Goal: Task Accomplishment & Management: Use online tool/utility

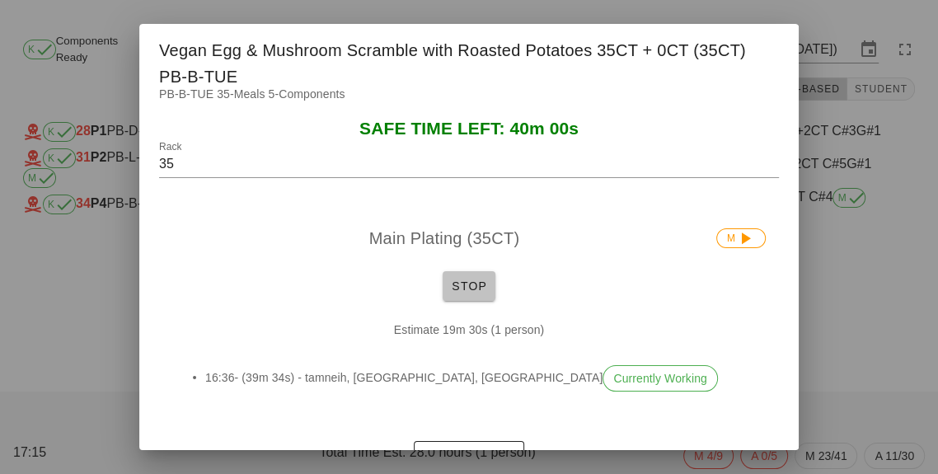
click at [466, 292] on span "Stop" at bounding box center [469, 285] width 40 height 13
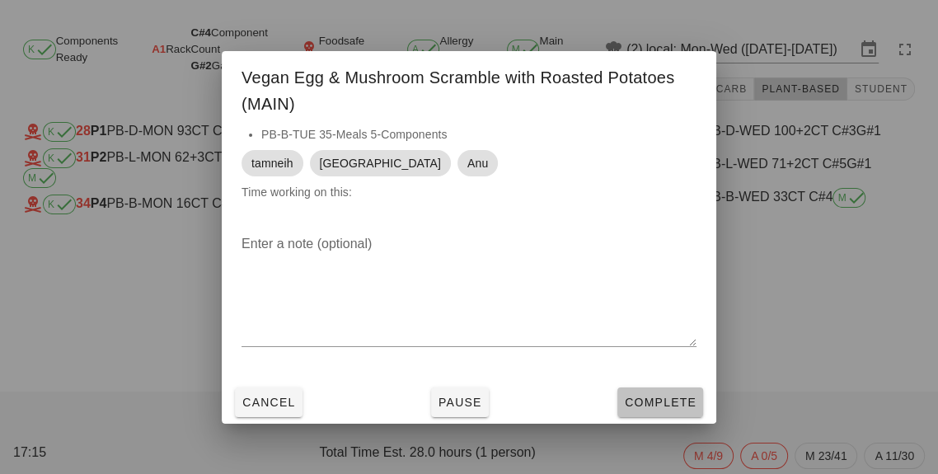
click at [664, 417] on button "Complete" at bounding box center [660, 402] width 86 height 30
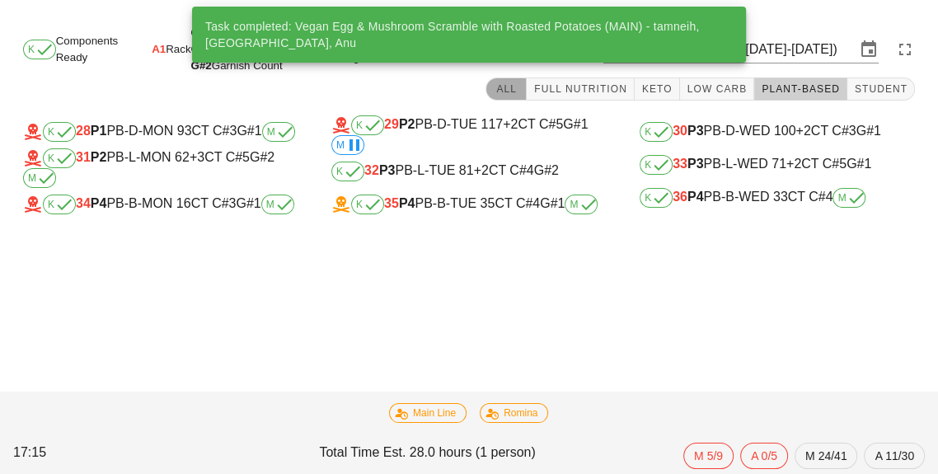
click at [505, 82] on button "All" at bounding box center [505, 88] width 41 height 23
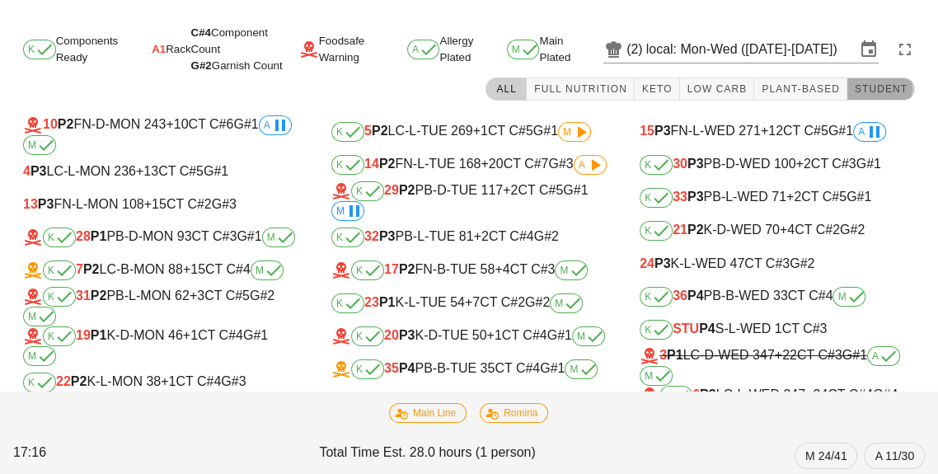
click at [885, 82] on button "Student" at bounding box center [881, 88] width 68 height 23
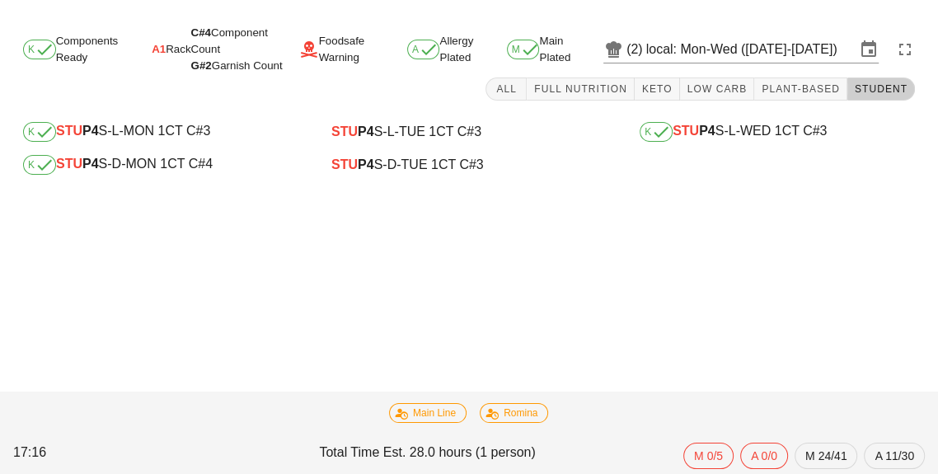
click at [148, 138] on div "K STU P4 S-L-MON 1 CT C#3" at bounding box center [160, 132] width 275 height 20
type input "STU"
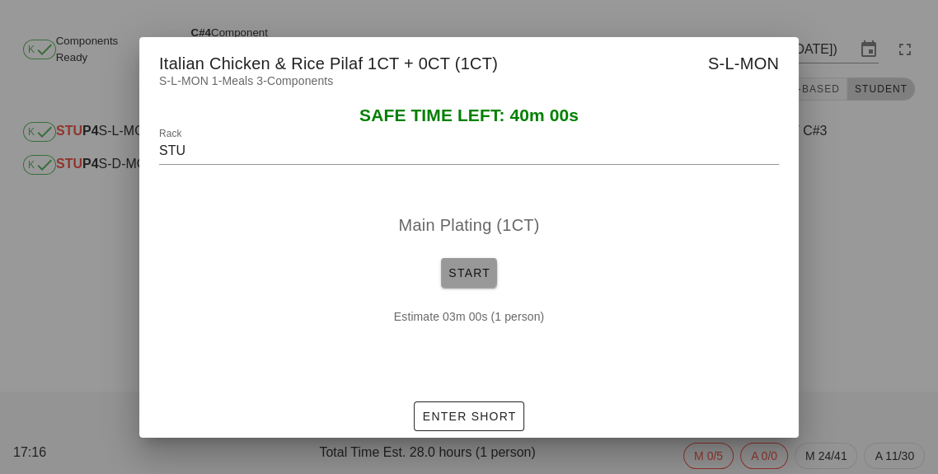
click at [464, 279] on span "Start" at bounding box center [468, 272] width 43 height 13
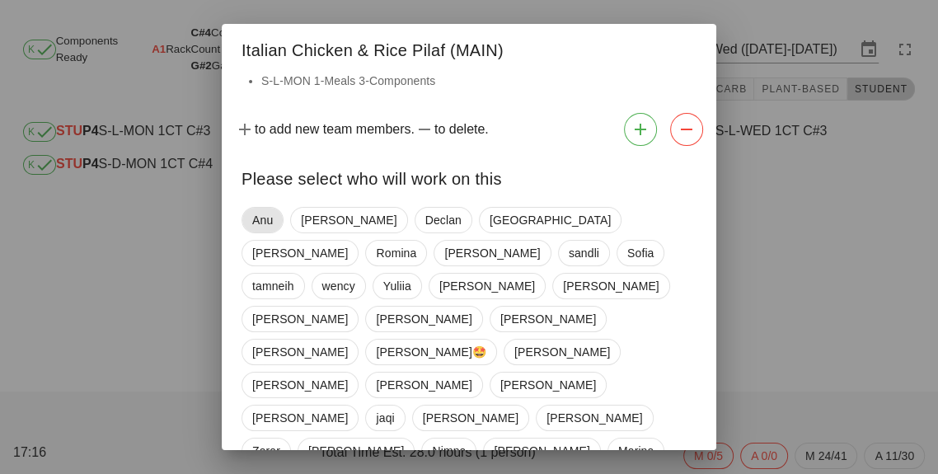
click at [264, 214] on span "Anu" at bounding box center [262, 220] width 21 height 25
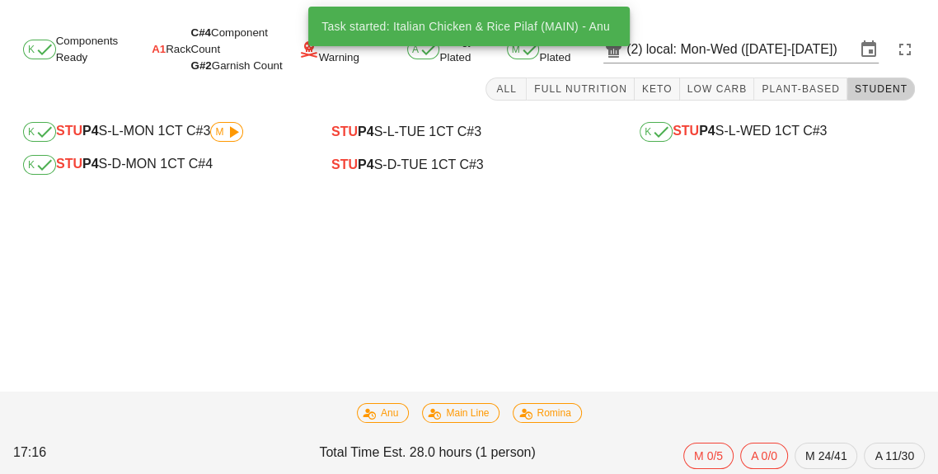
click at [415, 125] on div "STU P4 S-L-TUE 1 CT C#3" at bounding box center [468, 131] width 275 height 15
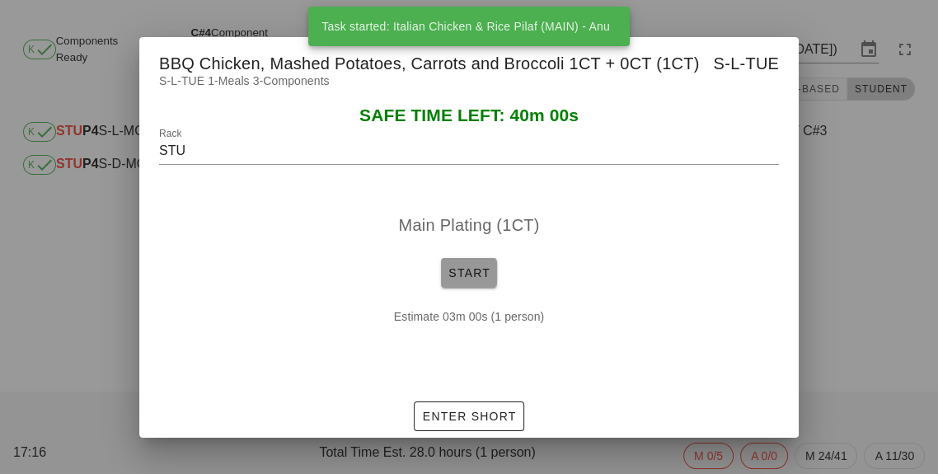
click at [475, 288] on button "Start" at bounding box center [469, 273] width 56 height 30
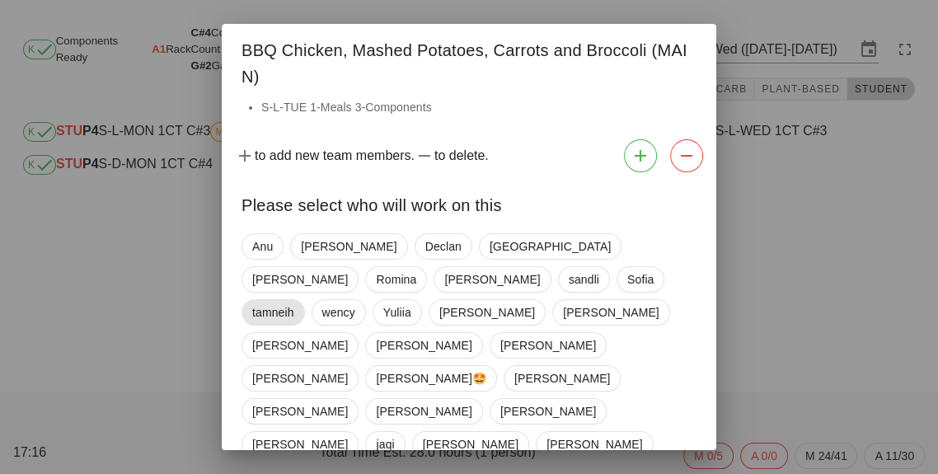
click at [294, 300] on span "tamneih" at bounding box center [273, 312] width 42 height 25
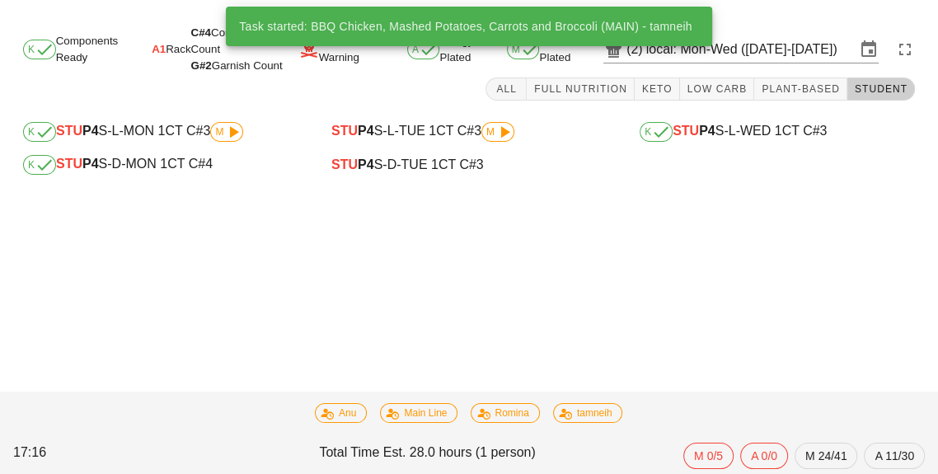
click at [694, 138] on span "STU" at bounding box center [685, 131] width 26 height 14
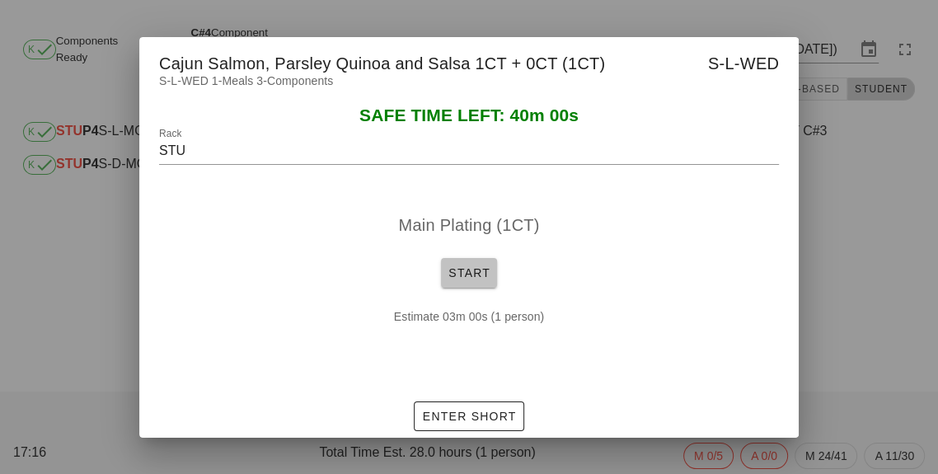
click at [463, 288] on button "Start" at bounding box center [469, 273] width 56 height 30
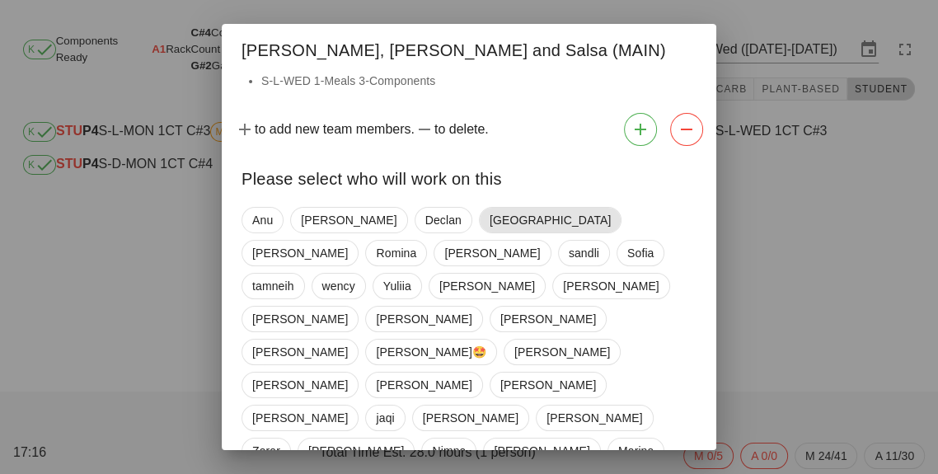
click at [489, 218] on span "[GEOGRAPHIC_DATA]" at bounding box center [549, 220] width 121 height 25
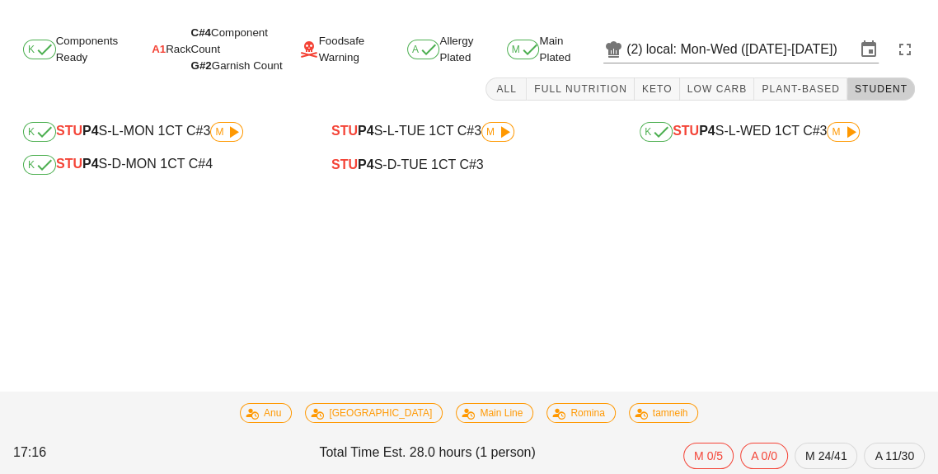
click at [156, 160] on div "K STU P4 S-D-MON 1 CT C#4" at bounding box center [160, 165] width 275 height 20
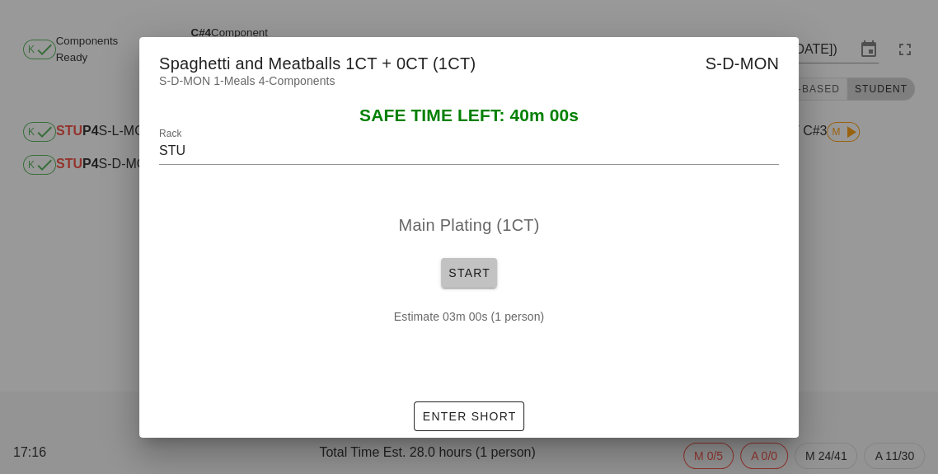
click at [467, 279] on span "Start" at bounding box center [468, 272] width 43 height 13
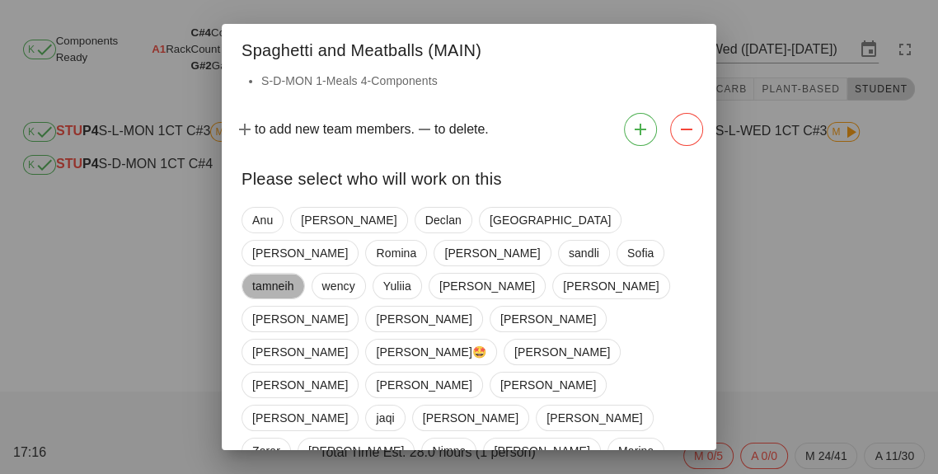
click at [294, 274] on span "tamneih" at bounding box center [273, 286] width 42 height 25
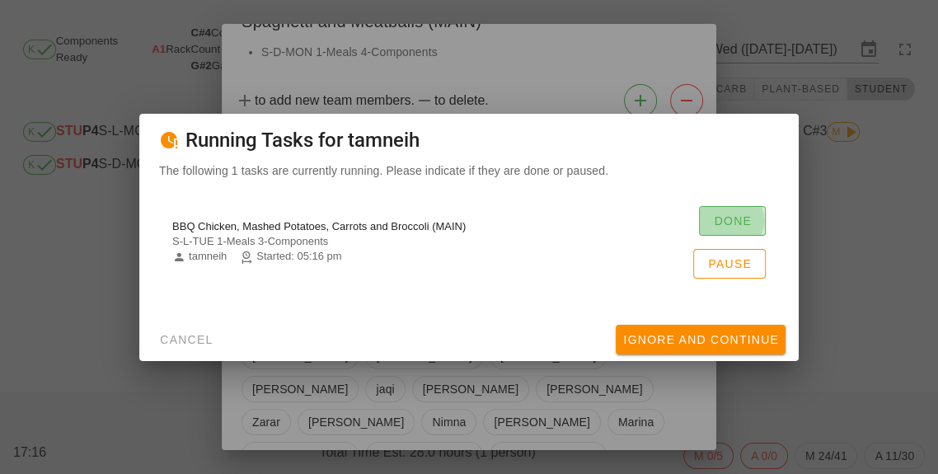
click at [722, 236] on button "Done" at bounding box center [732, 221] width 67 height 30
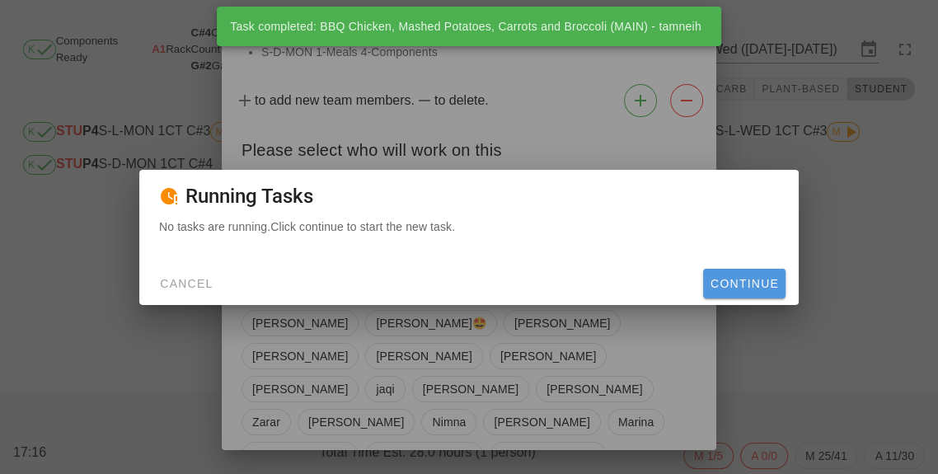
click at [758, 298] on button "Continue" at bounding box center [744, 284] width 82 height 30
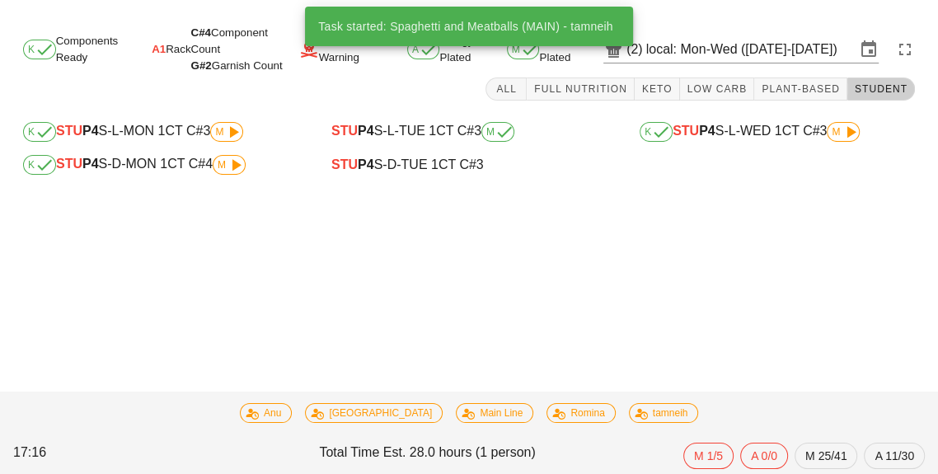
click at [421, 151] on div "STU P4 S-D-TUE 1 CT C#3" at bounding box center [469, 164] width 302 height 33
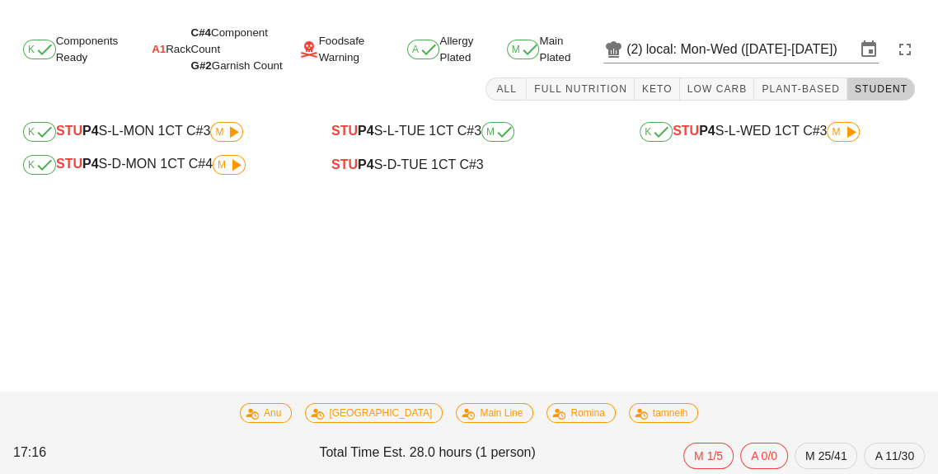
click at [428, 165] on div "STU P4 S-D-TUE 1 CT C#3" at bounding box center [468, 164] width 275 height 15
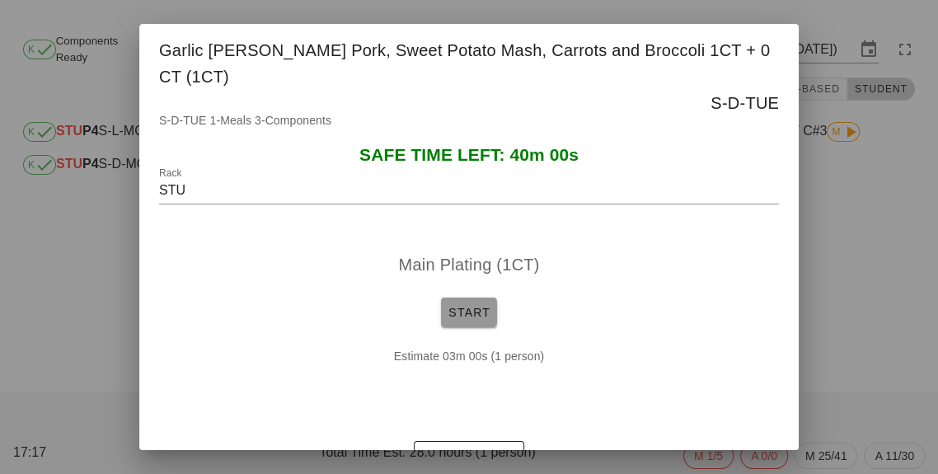
click at [461, 319] on span "Start" at bounding box center [468, 312] width 43 height 13
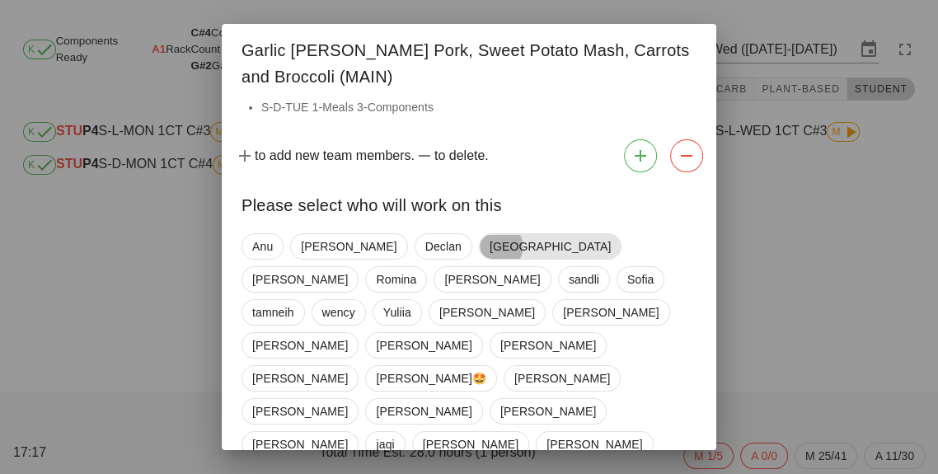
click at [489, 246] on span "[GEOGRAPHIC_DATA]" at bounding box center [549, 246] width 121 height 25
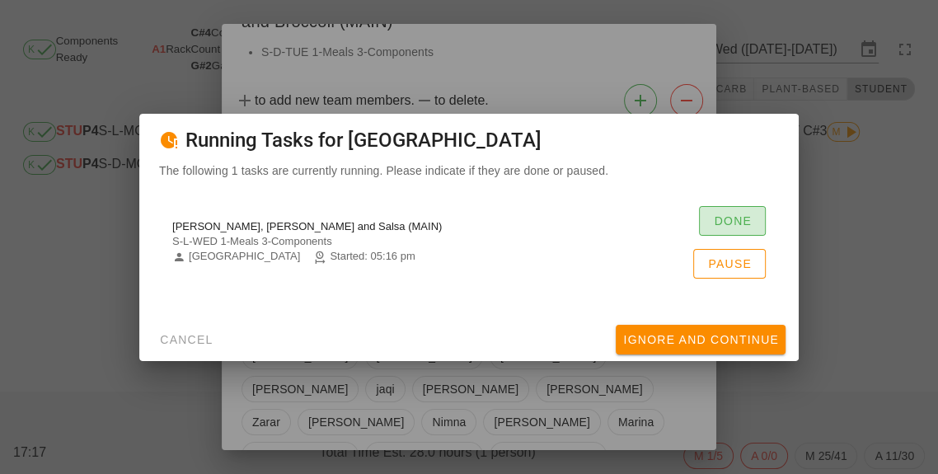
click at [741, 236] on button "Done" at bounding box center [732, 221] width 67 height 30
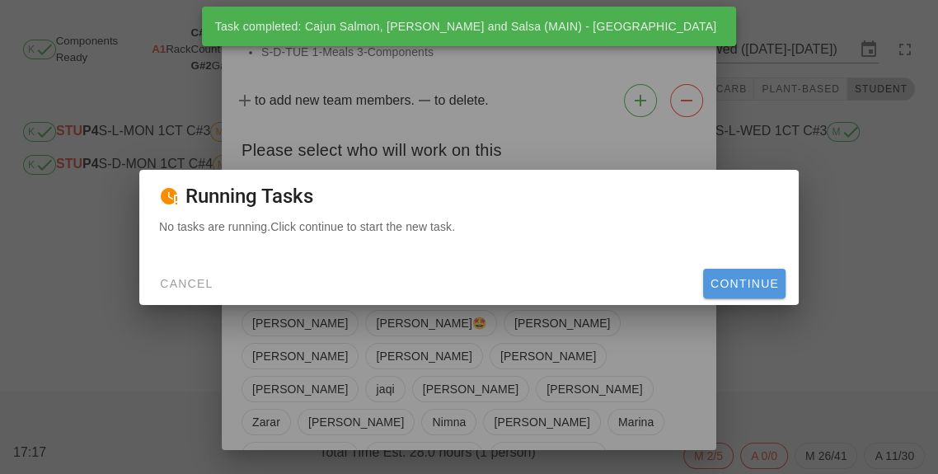
click at [744, 298] on button "Continue" at bounding box center [744, 284] width 82 height 30
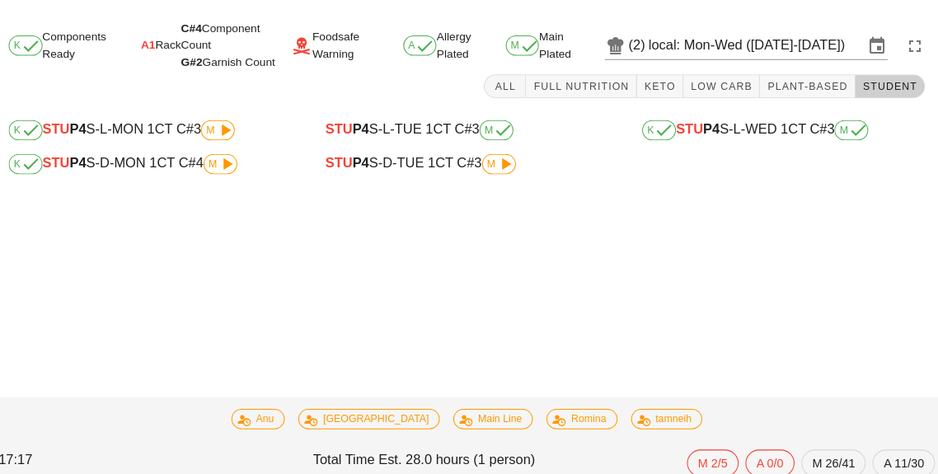
click at [531, 58] on span "M" at bounding box center [523, 50] width 33 height 20
click at [519, 88] on span "All" at bounding box center [506, 89] width 26 height 12
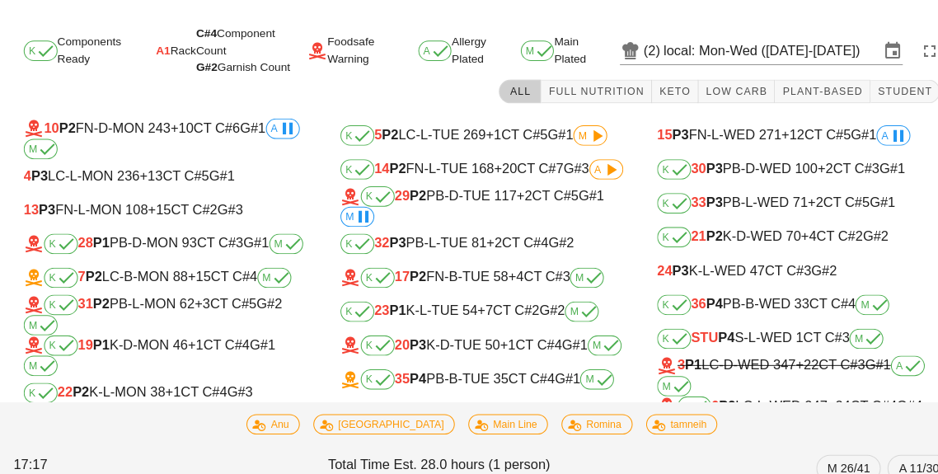
click at [703, 27] on div "K Components Ready A1 Rack C#4 Component Count G#2 Garnish Count Foodsafe Warni…" at bounding box center [469, 323] width 938 height 606
click at [631, 39] on div "(2) local: Mon-Wed ([DATE]-[DATE])" at bounding box center [740, 49] width 229 height 26
click at [653, 26] on div "K Components Ready A1 Rack C#4 Component Count G#2 Garnish Count Foodsafe Warni…" at bounding box center [469, 323] width 938 height 606
click at [646, 44] on input "local: Mon-Wed ([DATE]-[DATE])" at bounding box center [750, 49] width 209 height 26
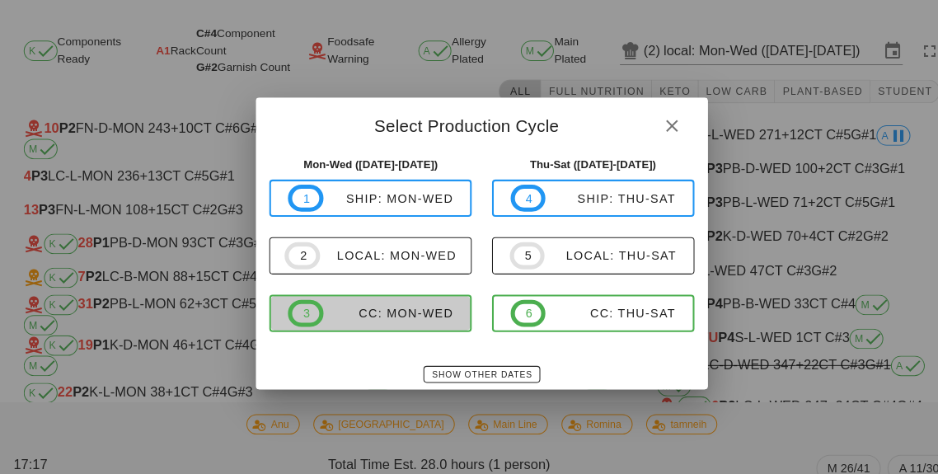
click at [403, 304] on div "CC: Mon-Wed" at bounding box center [378, 304] width 127 height 13
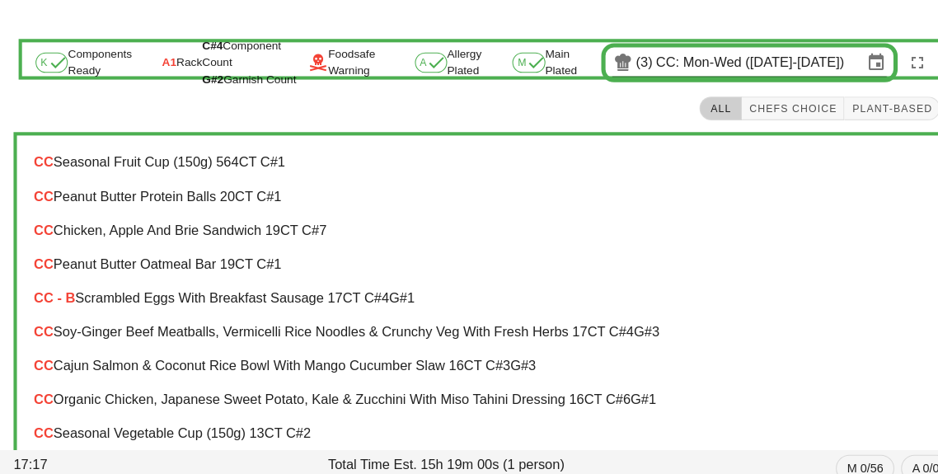
click at [187, 297] on div "CC - B Scrambled Eggs with Breakfast Sausage 17 CT C#4 G#1" at bounding box center [469, 290] width 872 height 15
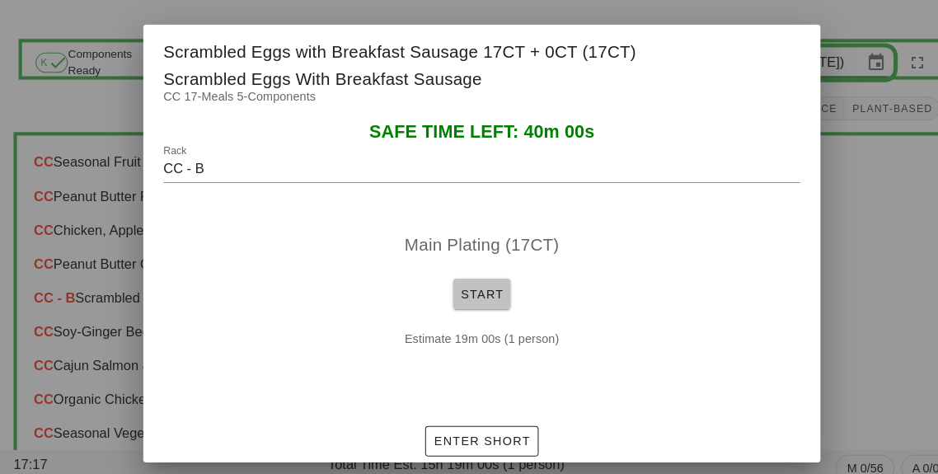
click at [468, 290] on span "Start" at bounding box center [468, 285] width 43 height 13
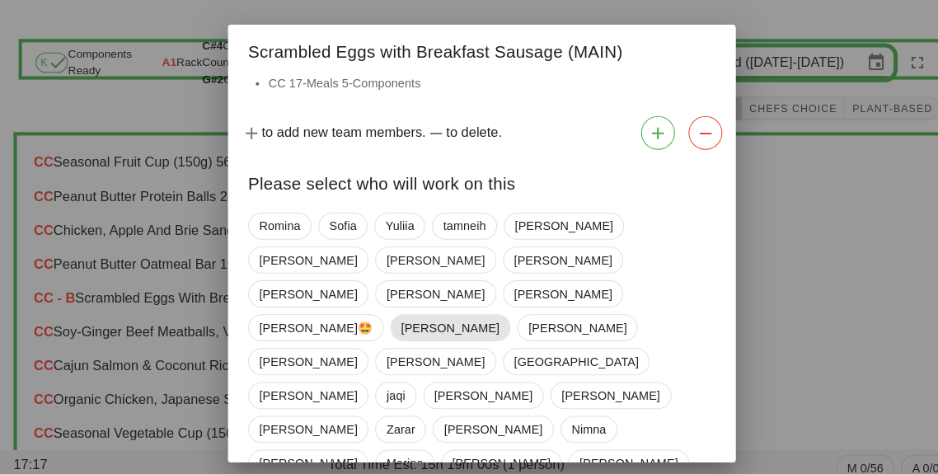
click at [486, 306] on span "[PERSON_NAME]" at bounding box center [439, 318] width 96 height 25
click at [485, 306] on span "[PERSON_NAME]" at bounding box center [438, 319] width 96 height 26
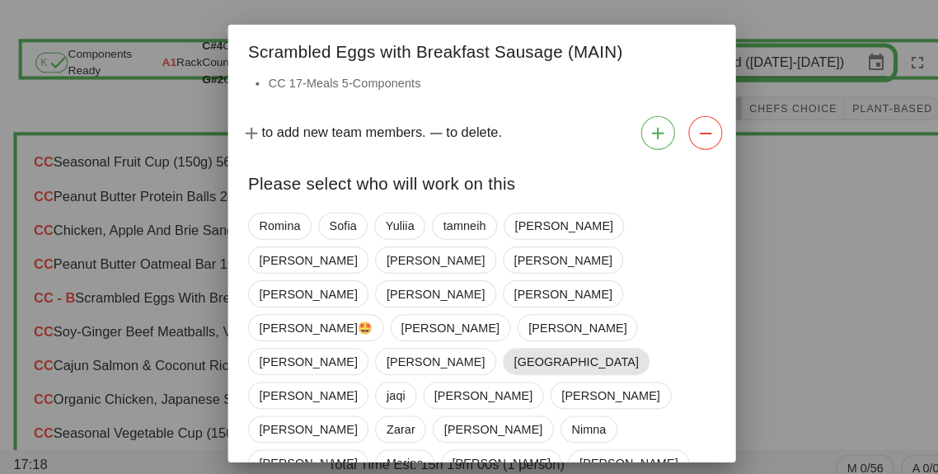
click at [500, 339] on span "[GEOGRAPHIC_DATA]" at bounding box center [560, 351] width 121 height 25
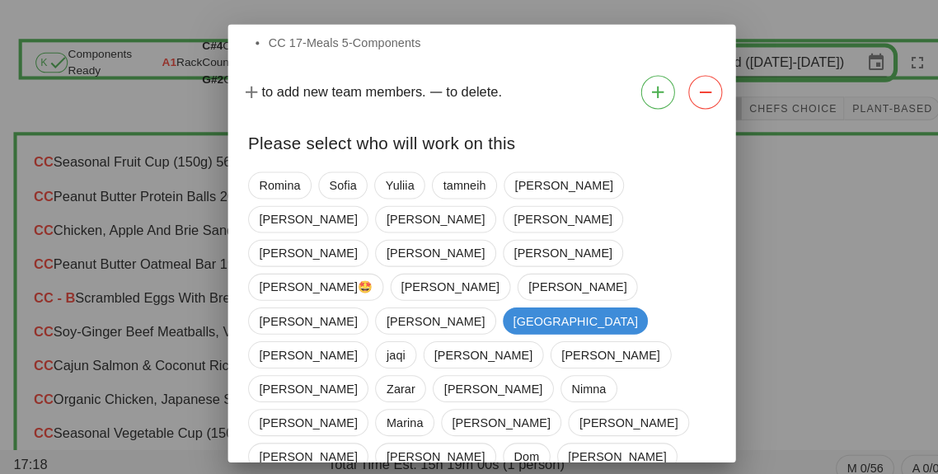
scroll to position [112, 0]
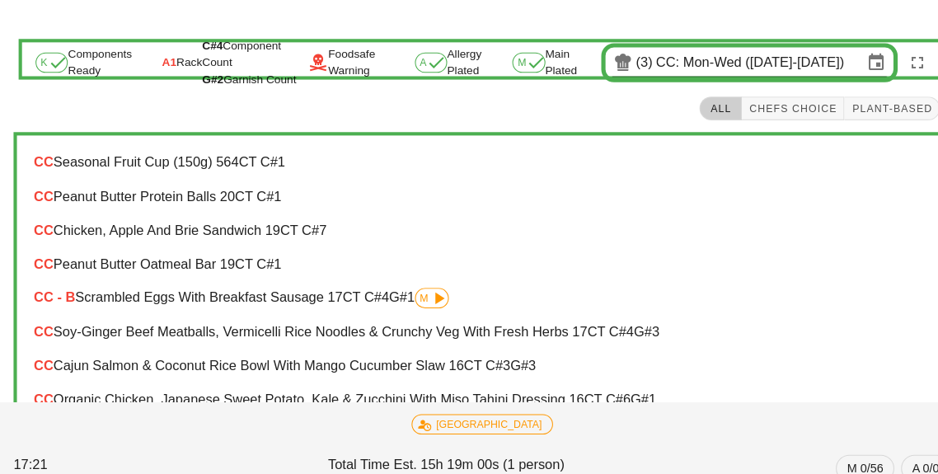
click at [429, 286] on icon at bounding box center [427, 290] width 20 height 20
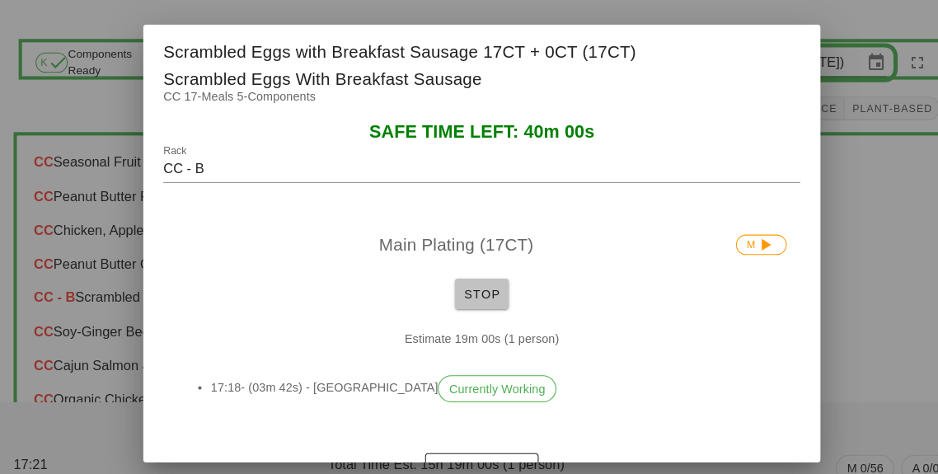
click at [481, 283] on span "Stop" at bounding box center [469, 285] width 40 height 13
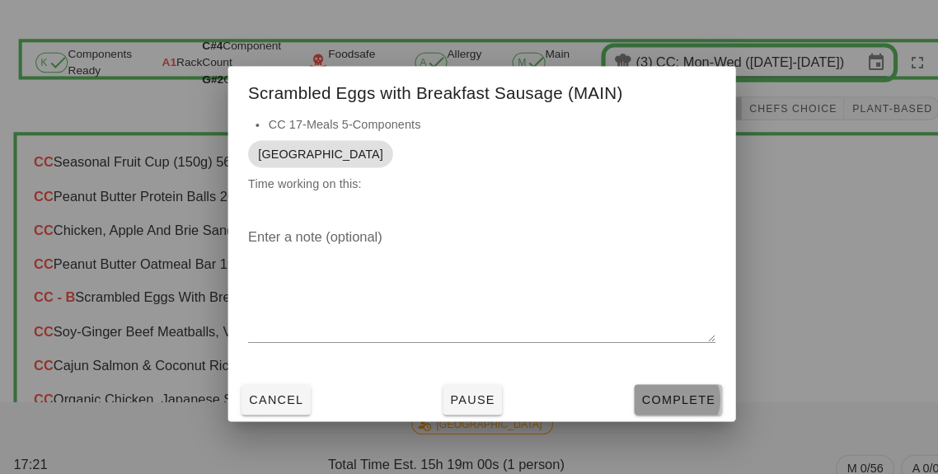
click at [657, 401] on button "Complete" at bounding box center [660, 389] width 86 height 30
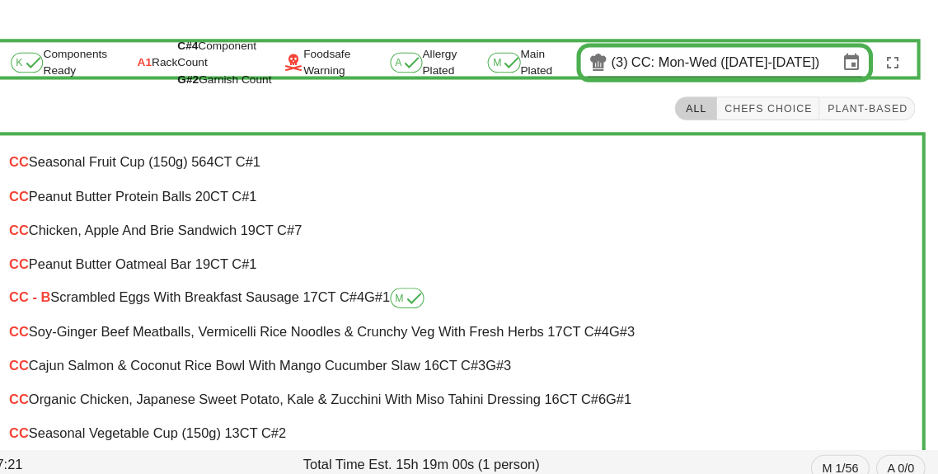
click at [433, 53] on icon at bounding box center [425, 61] width 20 height 20
click at [540, 60] on div "K Components Ready A1 Rack C#4 Component Count G#2 Garnish Count Foodsafe Warni…" at bounding box center [468, 61] width 895 height 40
click at [838, 61] on input "CC: Mon-Wed ([DATE]-[DATE])" at bounding box center [739, 61] width 201 height 26
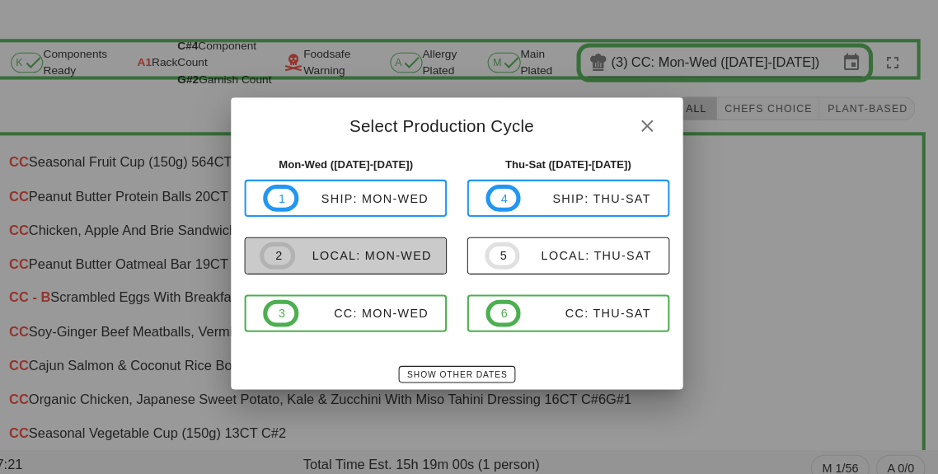
click at [370, 252] on div "local: Mon-Wed" at bounding box center [377, 248] width 133 height 13
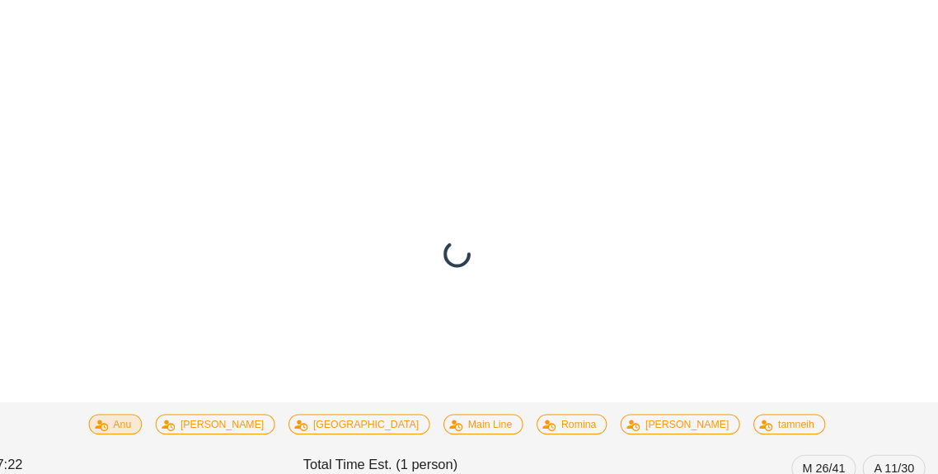
click at [152, 405] on span "Anu" at bounding box center [136, 413] width 30 height 18
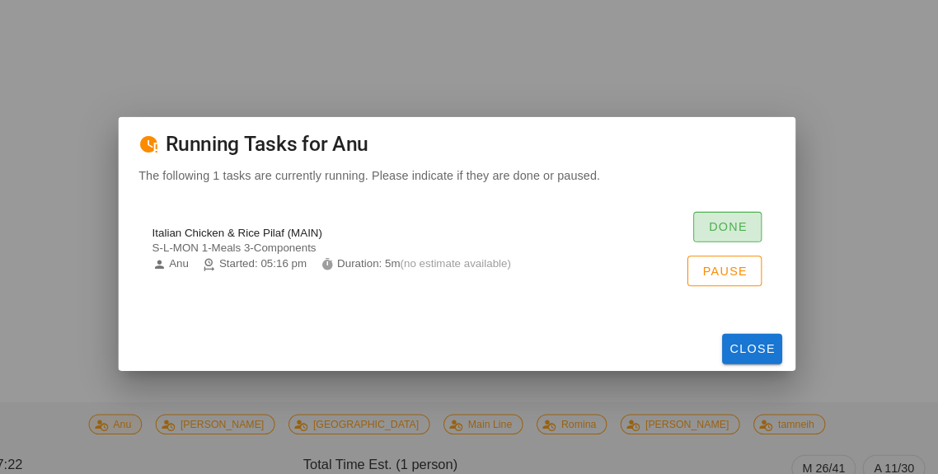
click at [731, 224] on span "Done" at bounding box center [732, 220] width 39 height 13
click at [756, 353] on button "Close" at bounding box center [756, 340] width 58 height 30
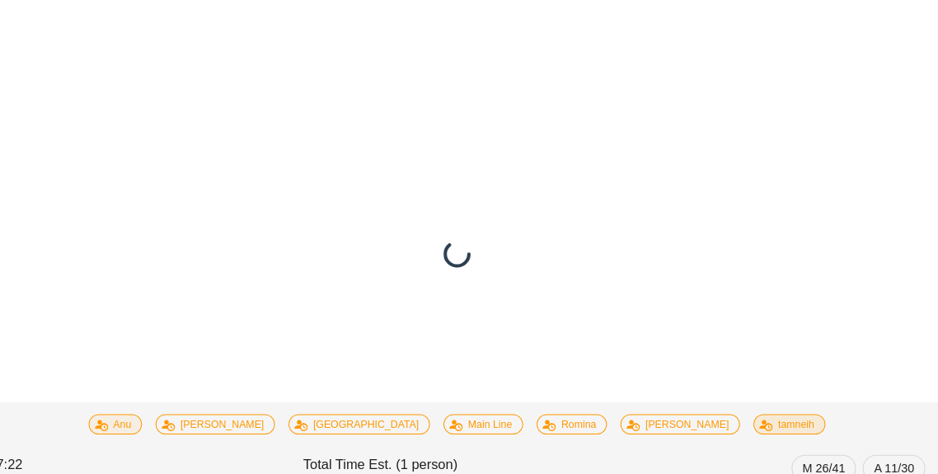
click at [768, 409] on span "tamneih" at bounding box center [792, 413] width 49 height 18
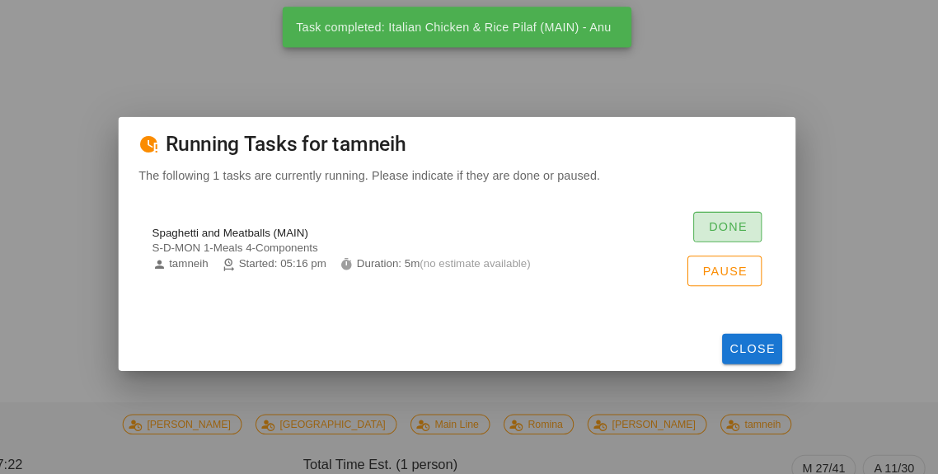
click at [735, 217] on span "Done" at bounding box center [732, 220] width 39 height 13
click at [737, 225] on div "Done Pause" at bounding box center [725, 242] width 79 height 73
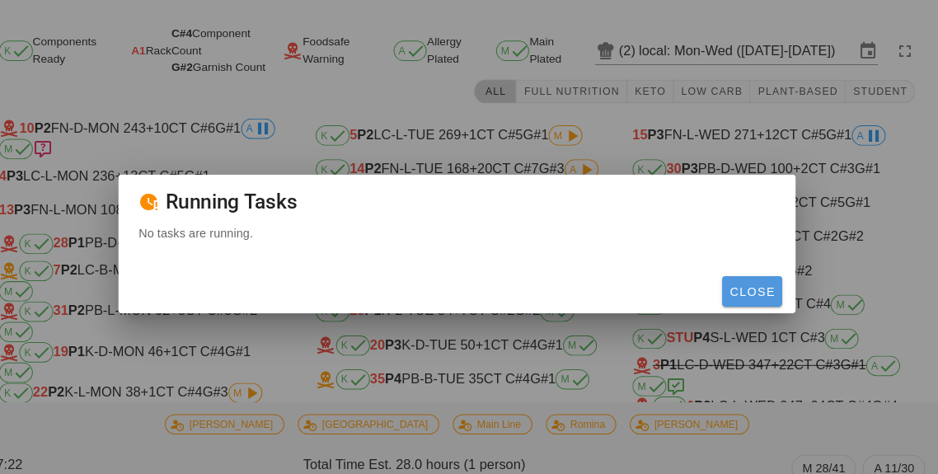
click at [751, 289] on span "Close" at bounding box center [755, 283] width 45 height 13
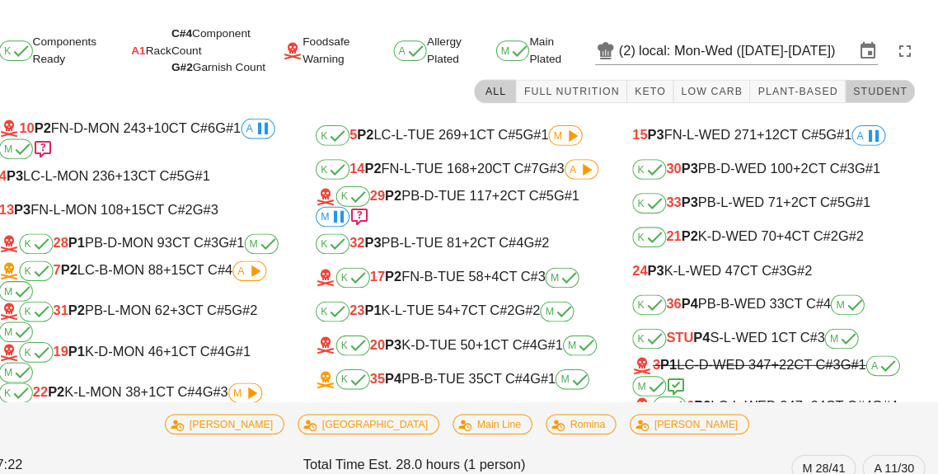
click at [890, 99] on button "Student" at bounding box center [881, 88] width 68 height 23
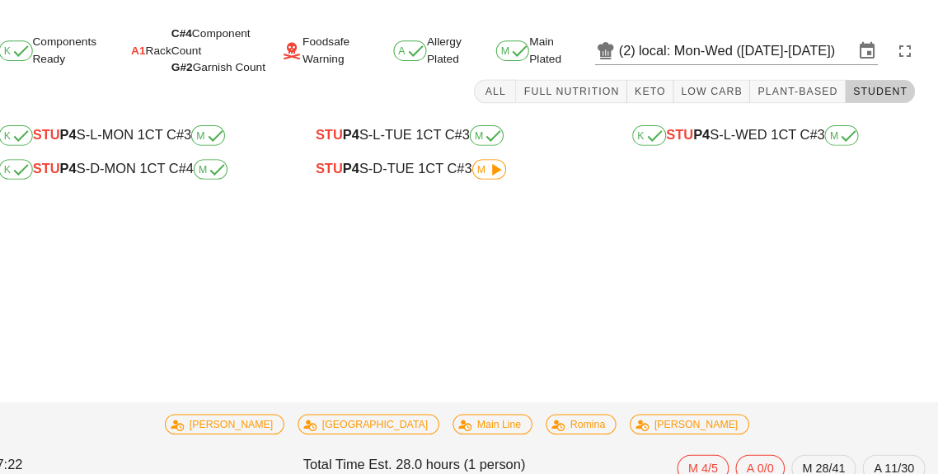
click at [495, 179] on div "STU P4 S-D-TUE 1 CT C#3 M" at bounding box center [469, 164] width 302 height 33
click at [512, 171] on icon at bounding box center [507, 165] width 20 height 20
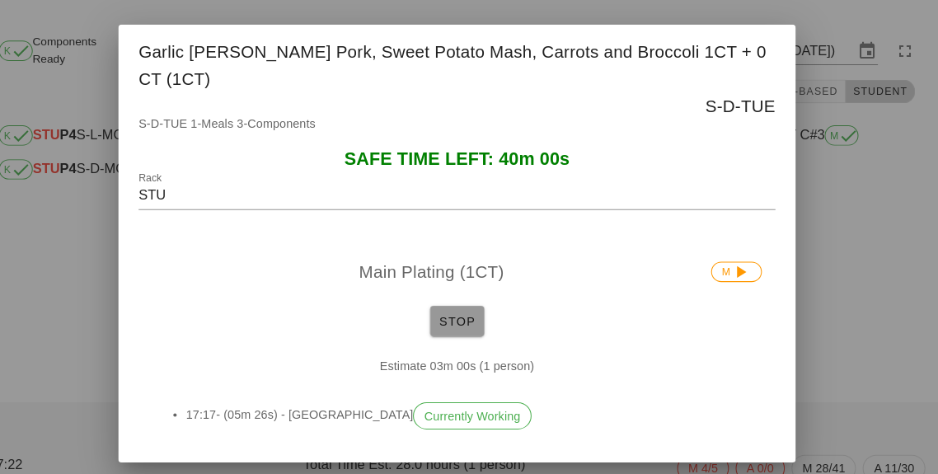
click at [461, 306] on span "Stop" at bounding box center [469, 312] width 40 height 13
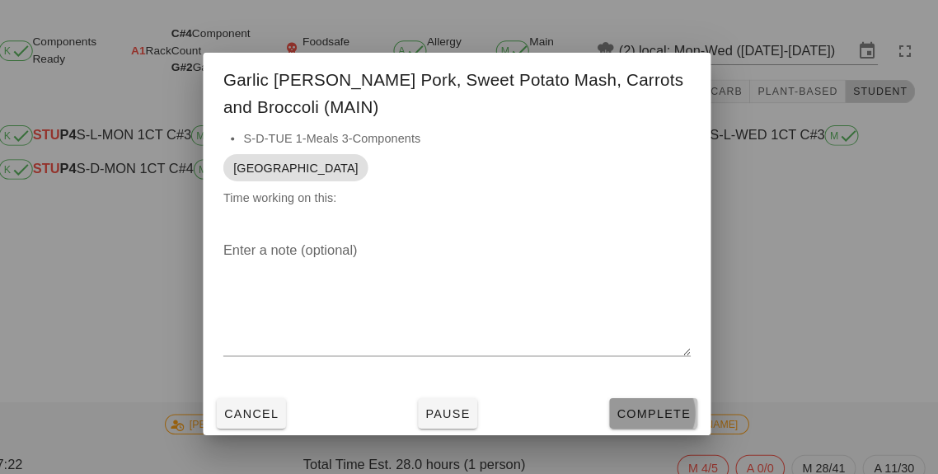
click at [658, 415] on button "Complete" at bounding box center [660, 402] width 86 height 30
